Goal: Navigation & Orientation: Find specific page/section

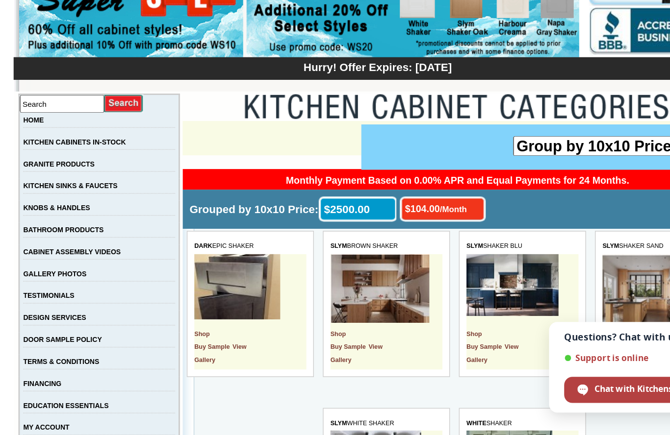
scroll to position [30, 0]
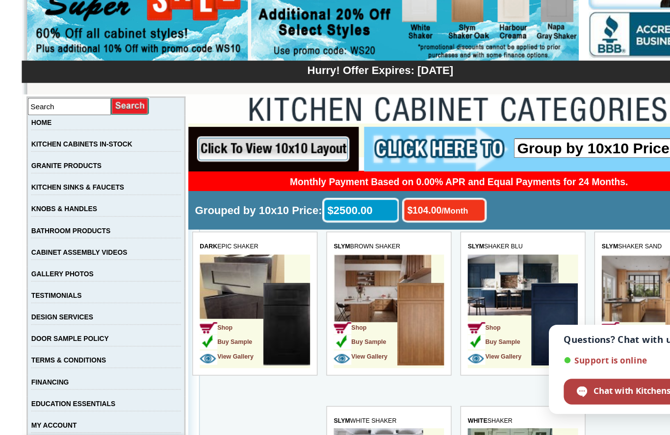
click at [85, 190] on link "KITCHEN CABINETS IN-STOCK" at bounding box center [121, 192] width 73 height 5
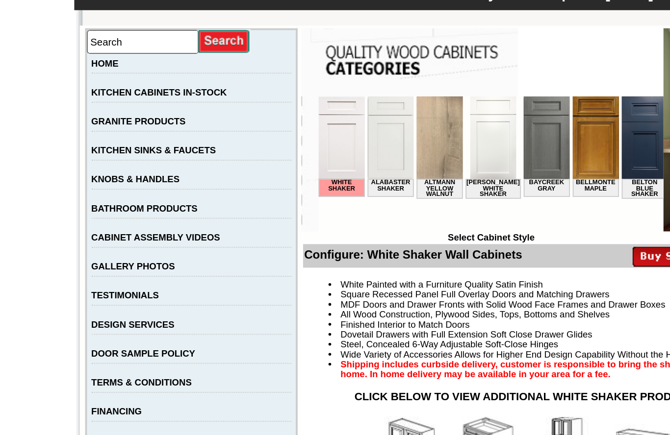
click at [87, 236] on link "GRANITE PRODUCTS" at bounding box center [112, 238] width 51 height 5
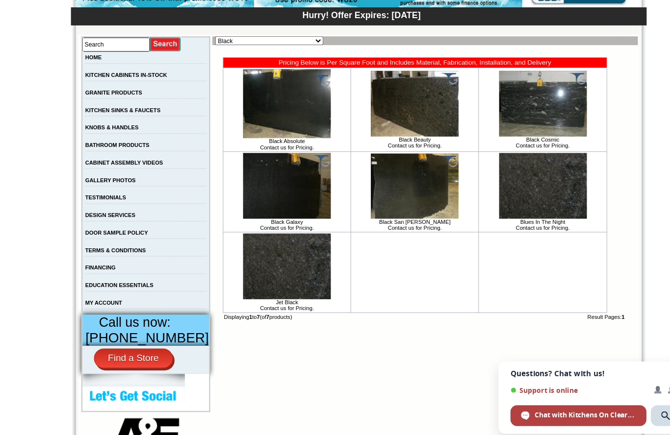
scroll to position [153, 0]
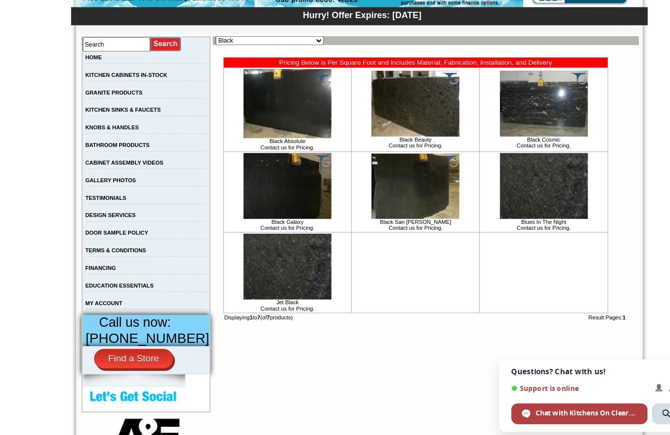
click at [90, 166] on link "GALLERY PHOTOS" at bounding box center [112, 163] width 45 height 5
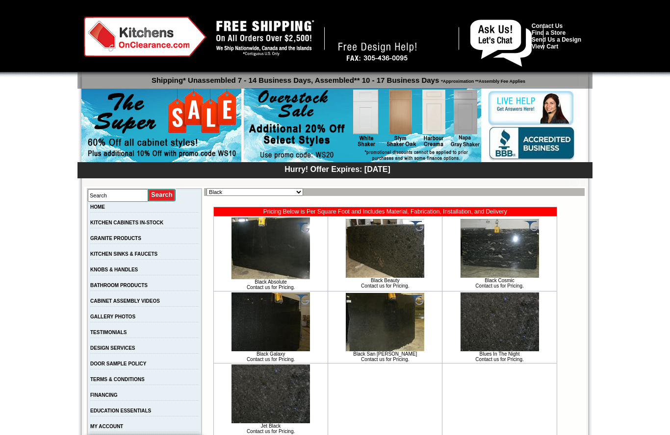
scroll to position [196, 14]
